Goal: Information Seeking & Learning: Understand process/instructions

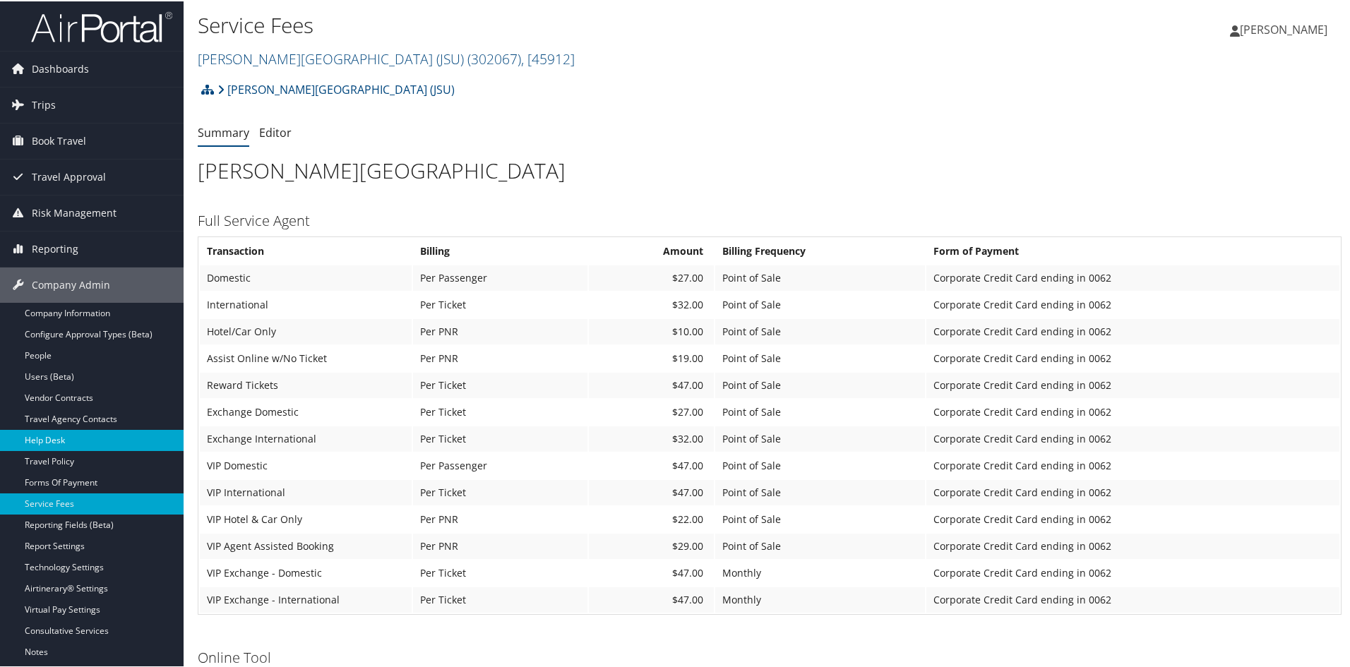
click at [46, 432] on link "Help Desk" at bounding box center [92, 439] width 184 height 21
click at [261, 51] on link "[PERSON_NAME][GEOGRAPHIC_DATA] (JSU) ( 302067 ) , [ 45912 ]" at bounding box center [386, 57] width 377 height 19
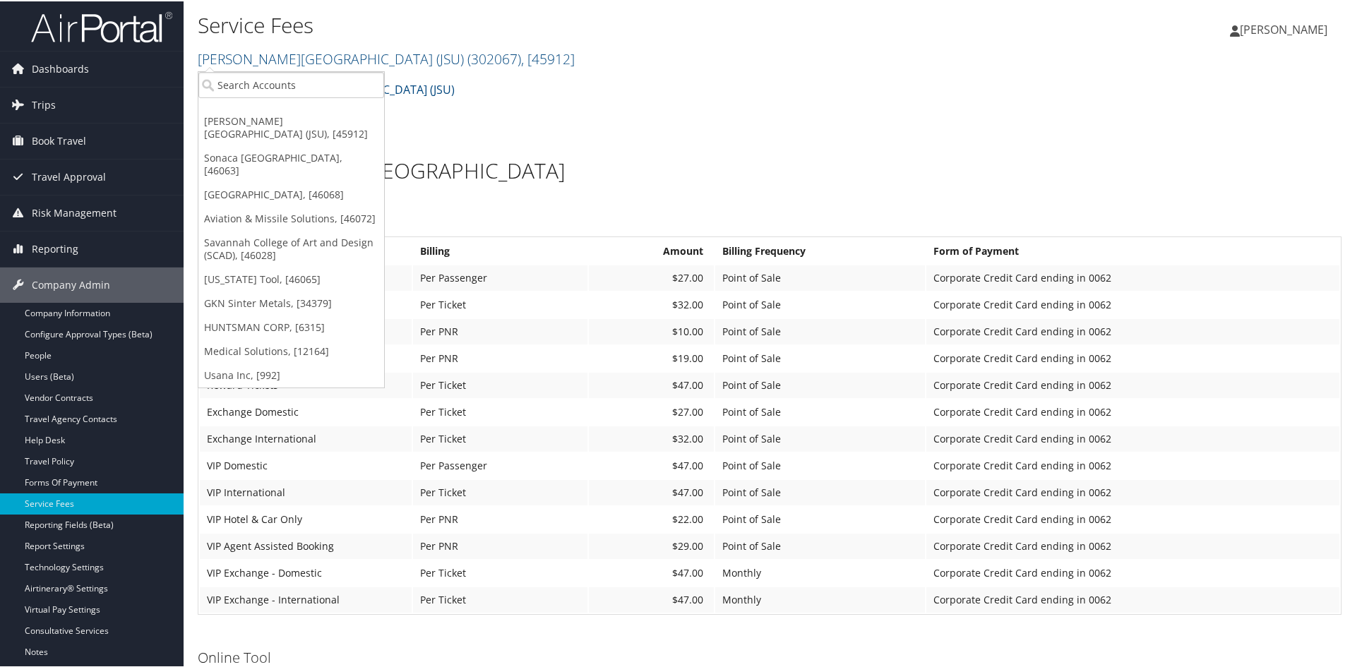
click at [251, 70] on ul "[PERSON_NAME][GEOGRAPHIC_DATA] (JSU), [45912] [GEOGRAPHIC_DATA], [46063] [GEOGR…" at bounding box center [291, 228] width 187 height 317
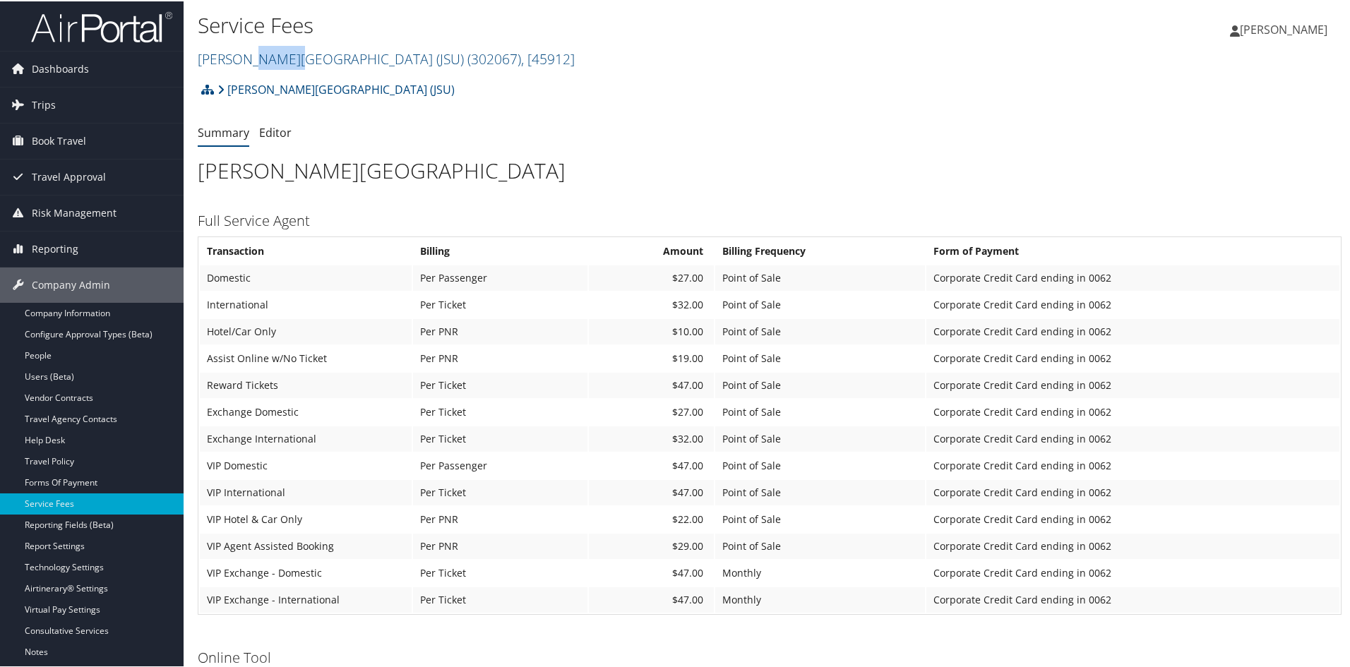
click at [251, 70] on div "Service Fees [PERSON_NAME][GEOGRAPHIC_DATA] (JSU) ( 302067 ) , [ 45912 ] [PERSO…" at bounding box center [579, 40] width 763 height 67
click at [246, 54] on link "[PERSON_NAME][GEOGRAPHIC_DATA] (JSU) ( 302067 ) , [ 45912 ]" at bounding box center [386, 57] width 377 height 19
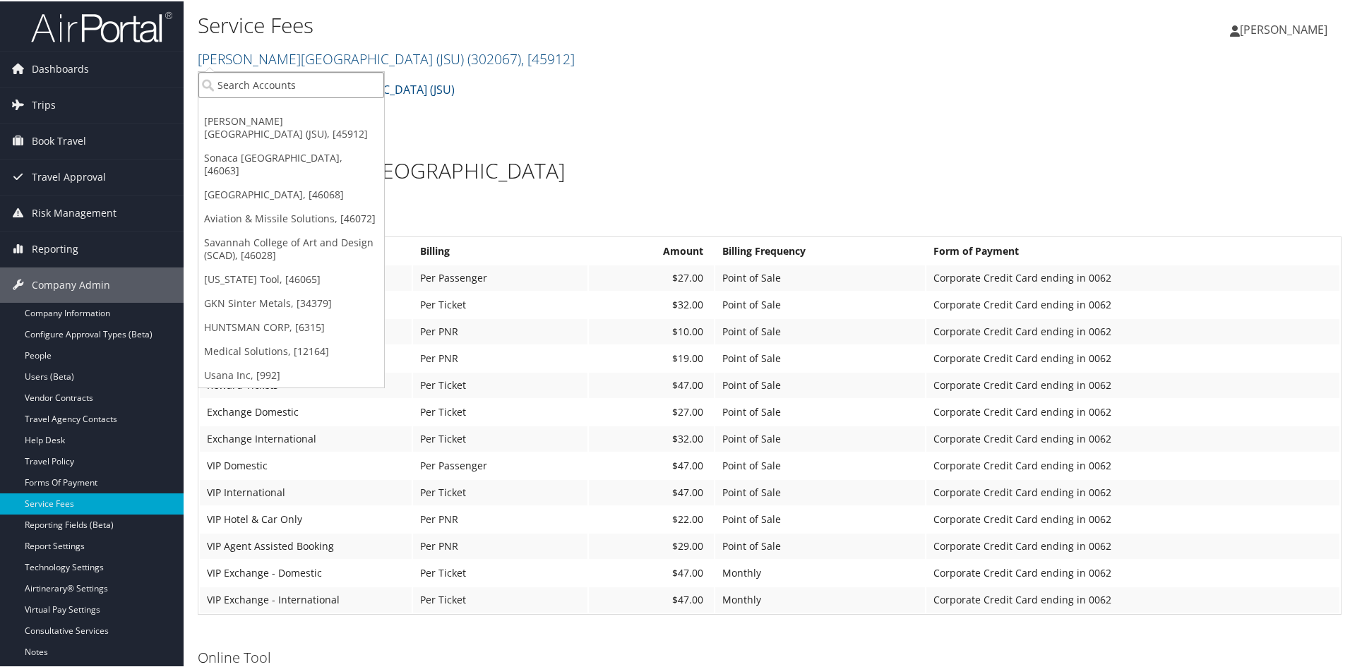
click at [238, 76] on input "search" at bounding box center [291, 84] width 186 height 26
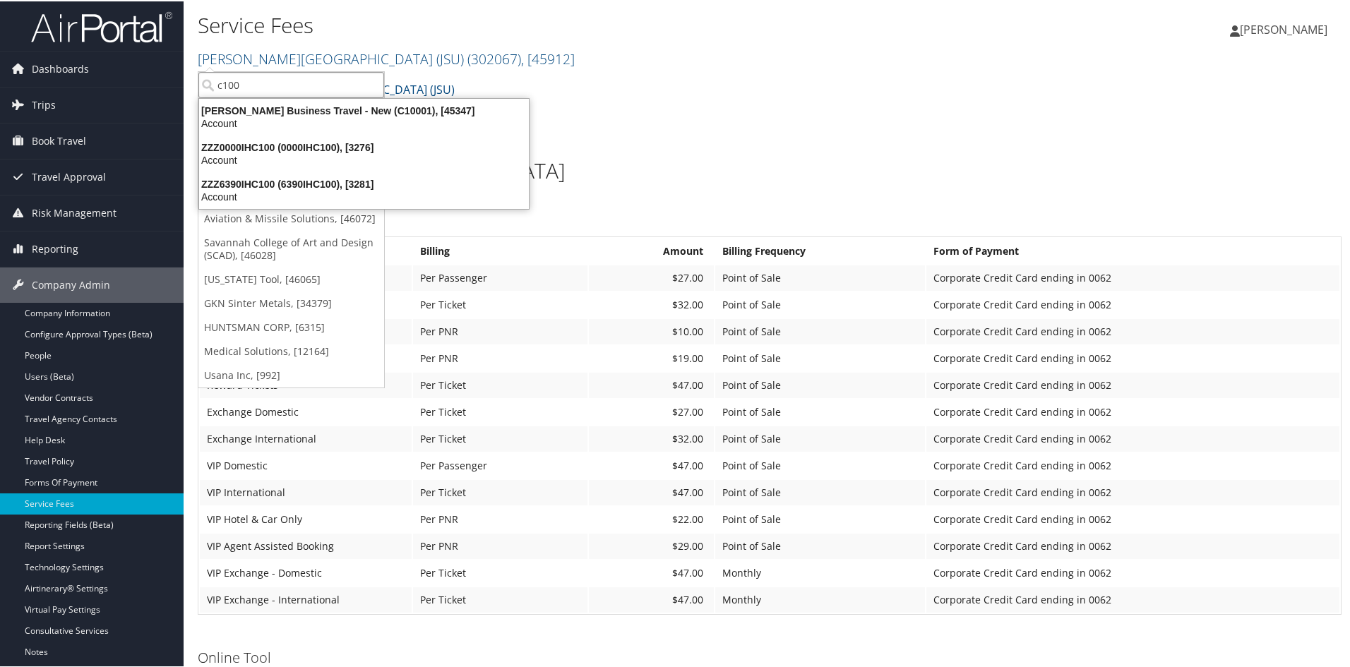
type input "c1000"
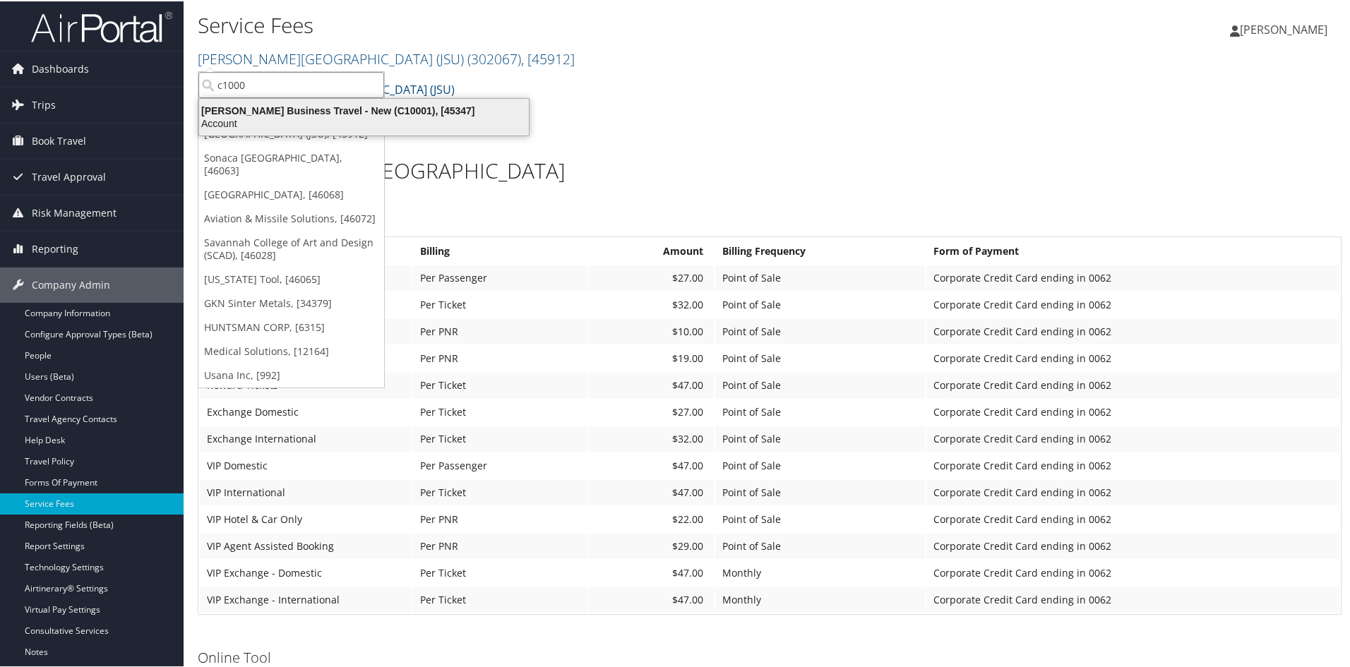
click at [255, 104] on div "[PERSON_NAME] Business Travel - New (C10001), [45347]" at bounding box center [364, 109] width 347 height 13
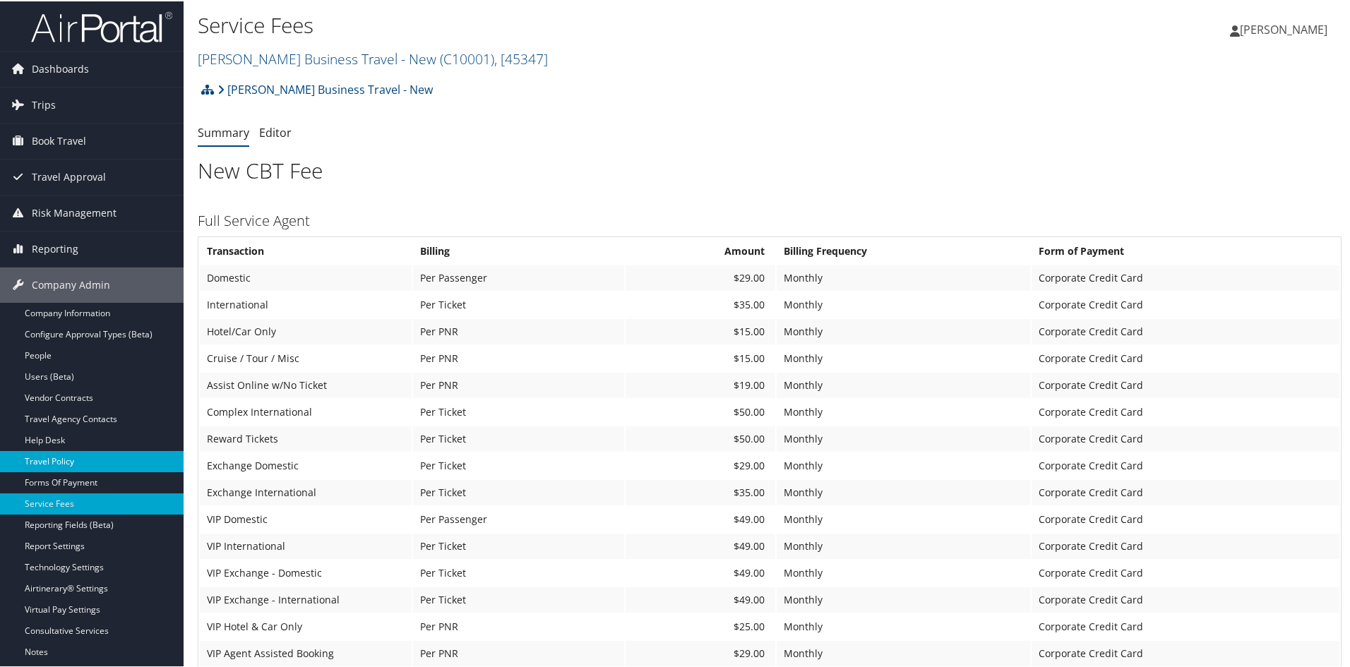
click at [57, 458] on link "Travel Policy" at bounding box center [92, 460] width 184 height 21
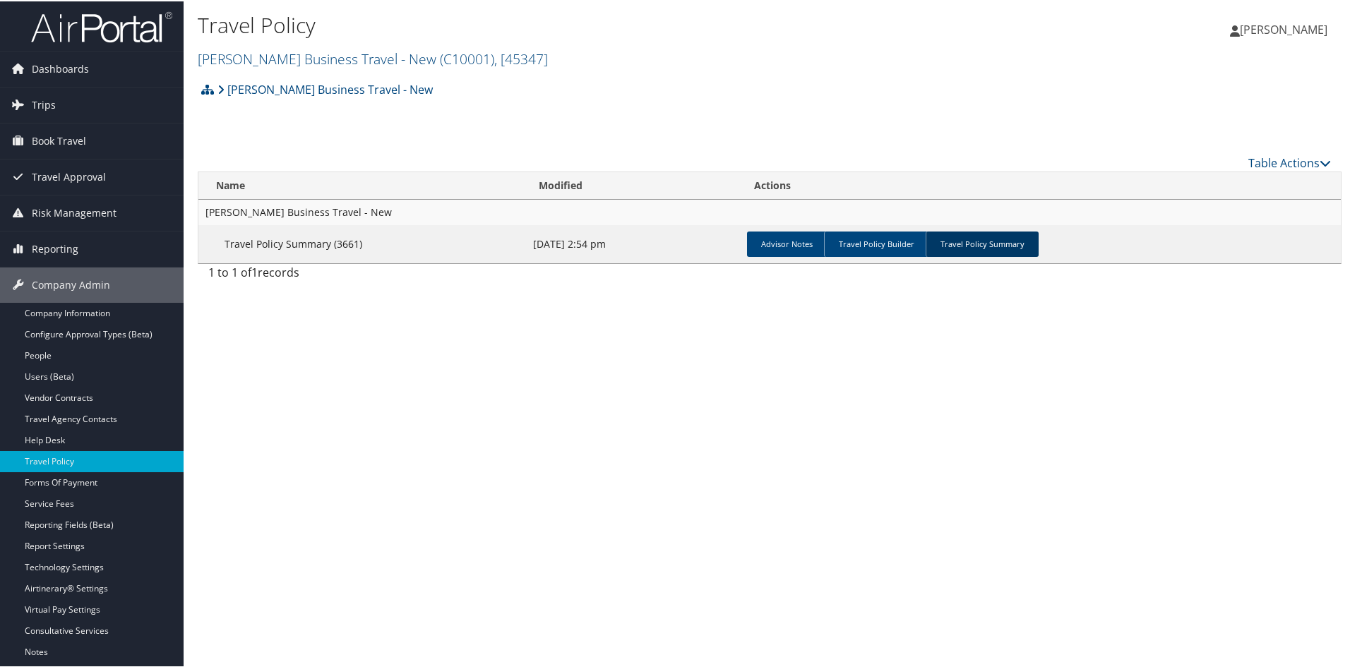
click at [987, 239] on link "Travel Policy Summary" at bounding box center [982, 242] width 113 height 25
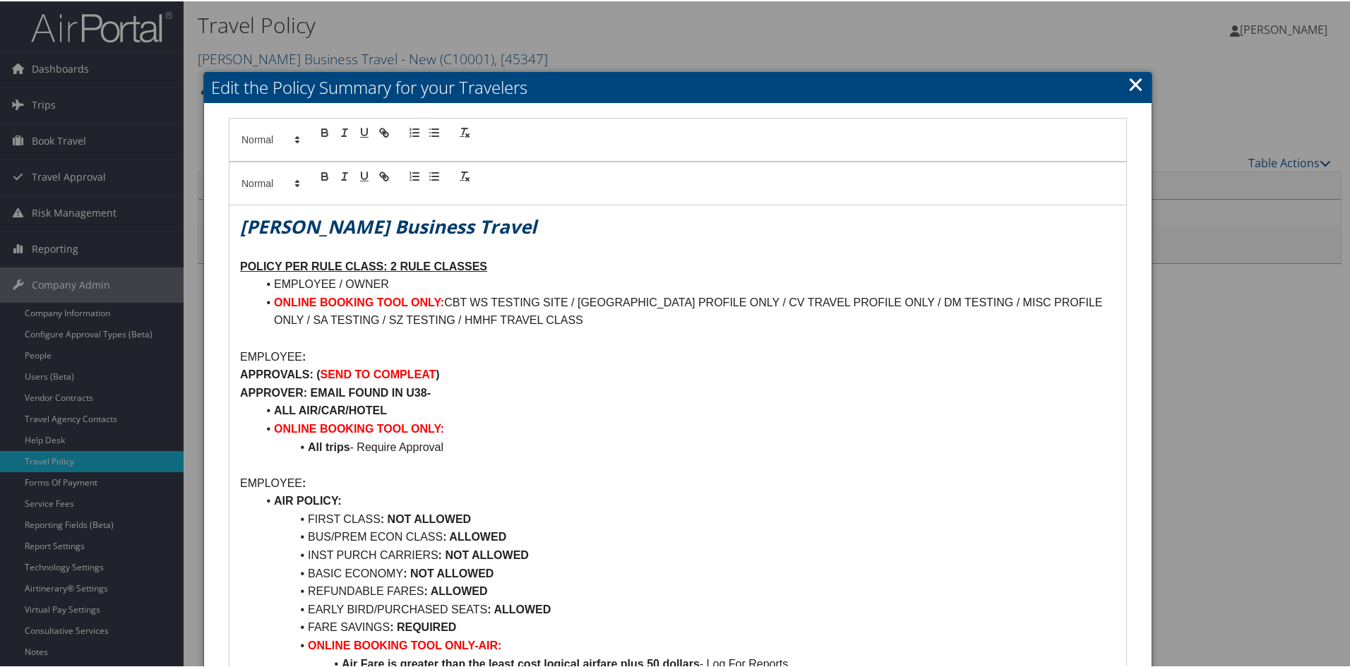
click at [1128, 89] on link "×" at bounding box center [1136, 83] width 16 height 28
